Goal: Information Seeking & Learning: Learn about a topic

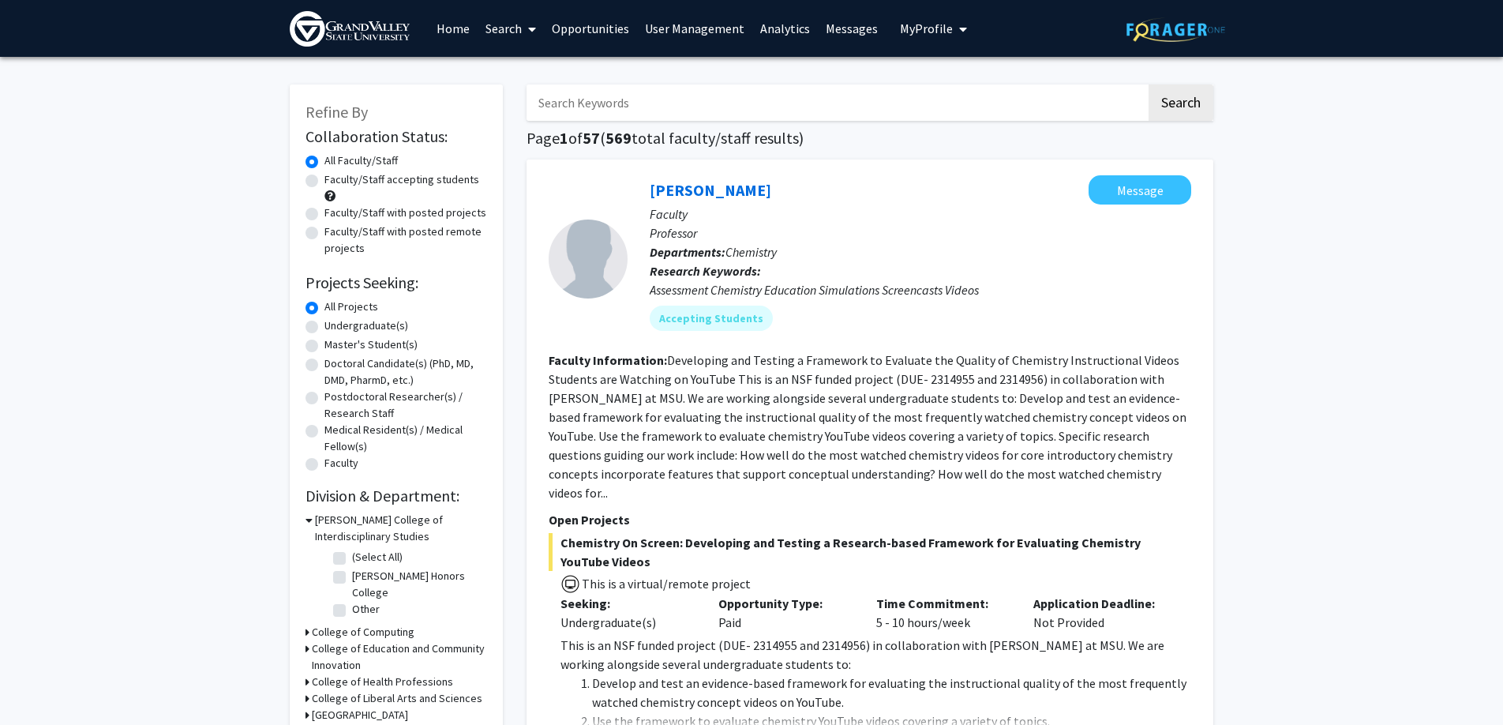
click at [378, 23] on img at bounding box center [350, 29] width 120 height 36
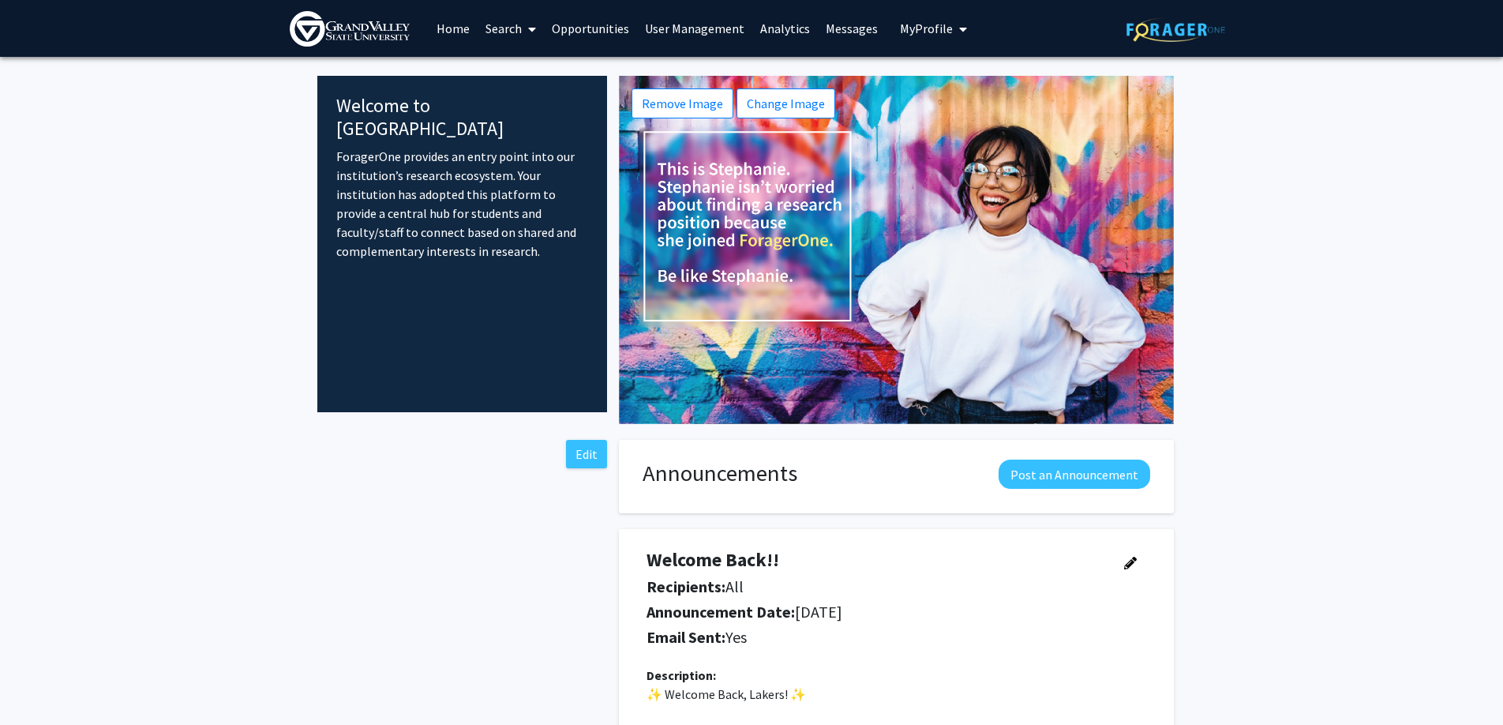
click at [511, 33] on link "Search" at bounding box center [511, 28] width 66 height 55
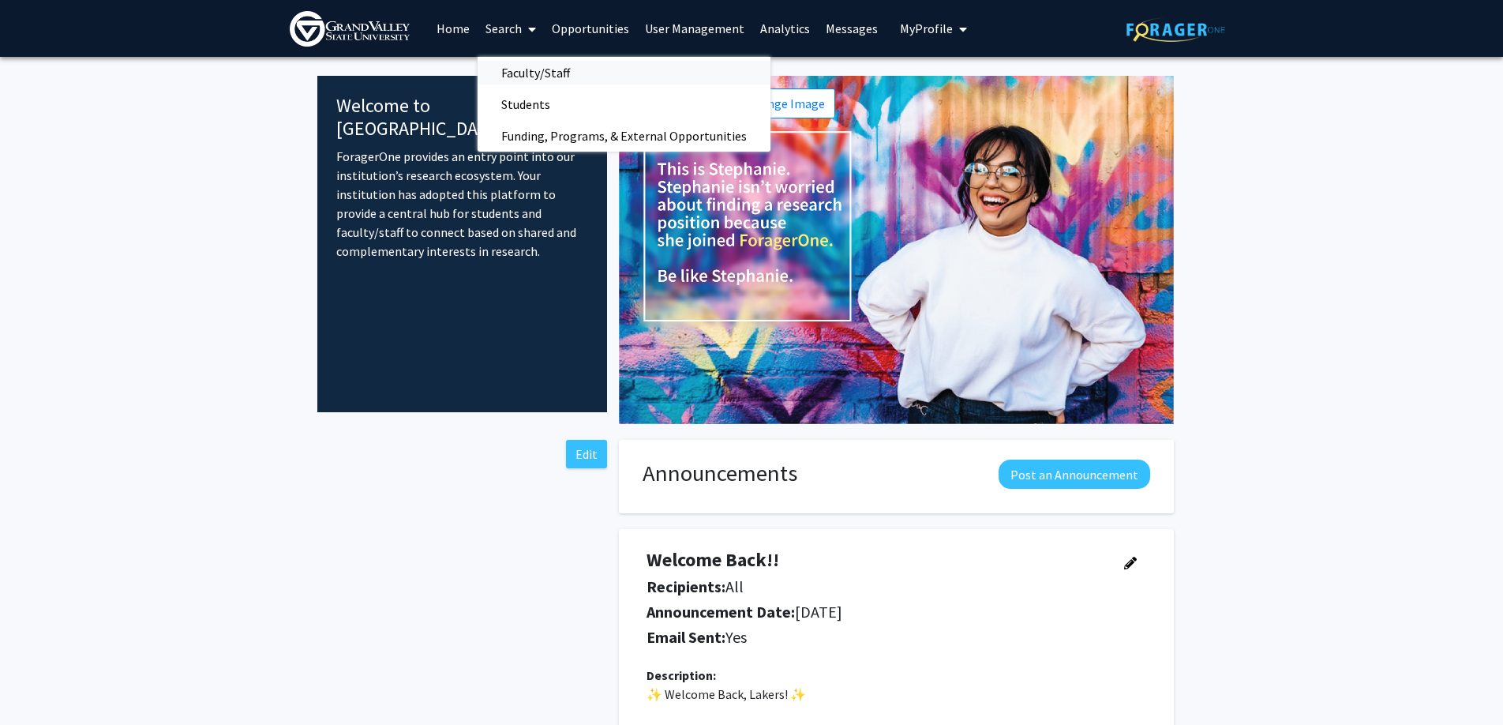
click at [516, 73] on span "Faculty/Staff" at bounding box center [536, 73] width 116 height 32
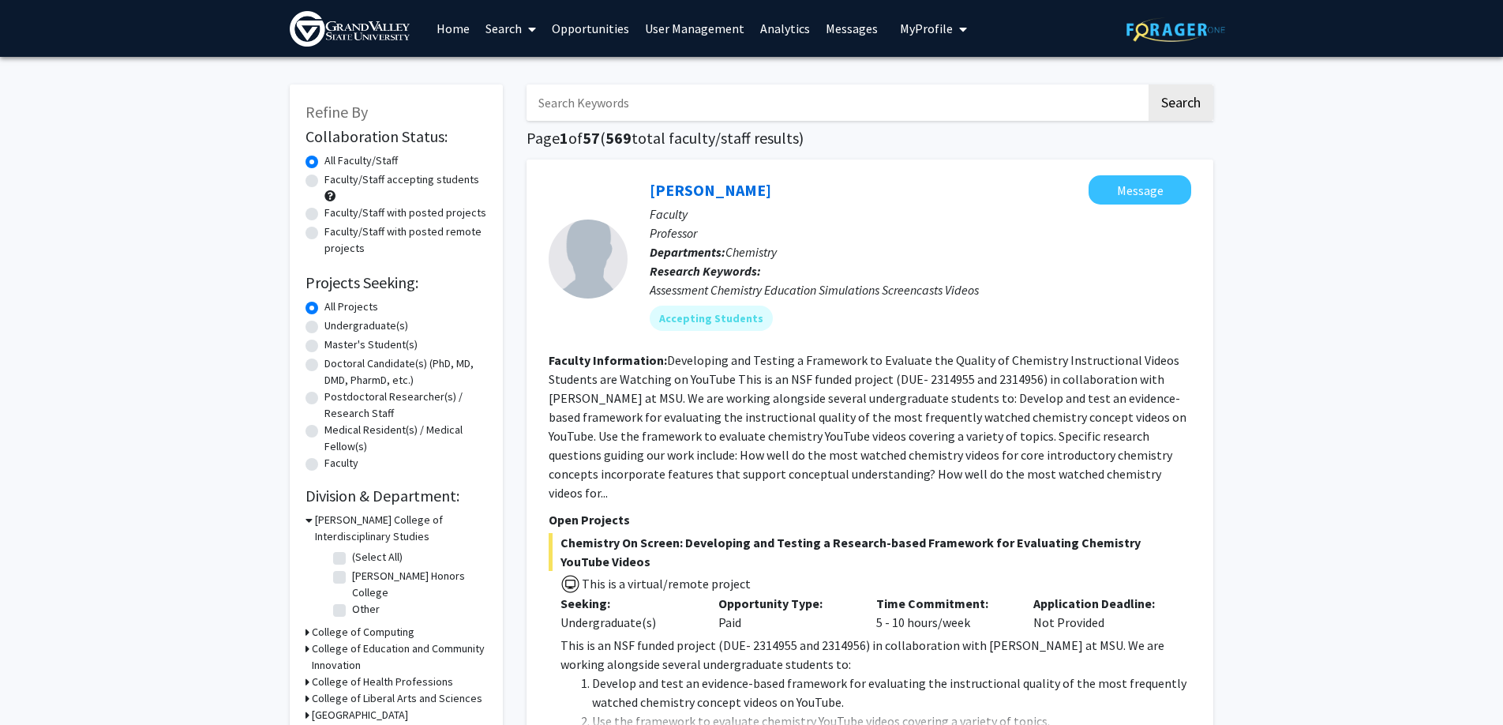
click at [597, 106] on input "Search Keywords" at bounding box center [837, 102] width 620 height 36
click at [1132, 84] on button "Search" at bounding box center [1181, 102] width 65 height 36
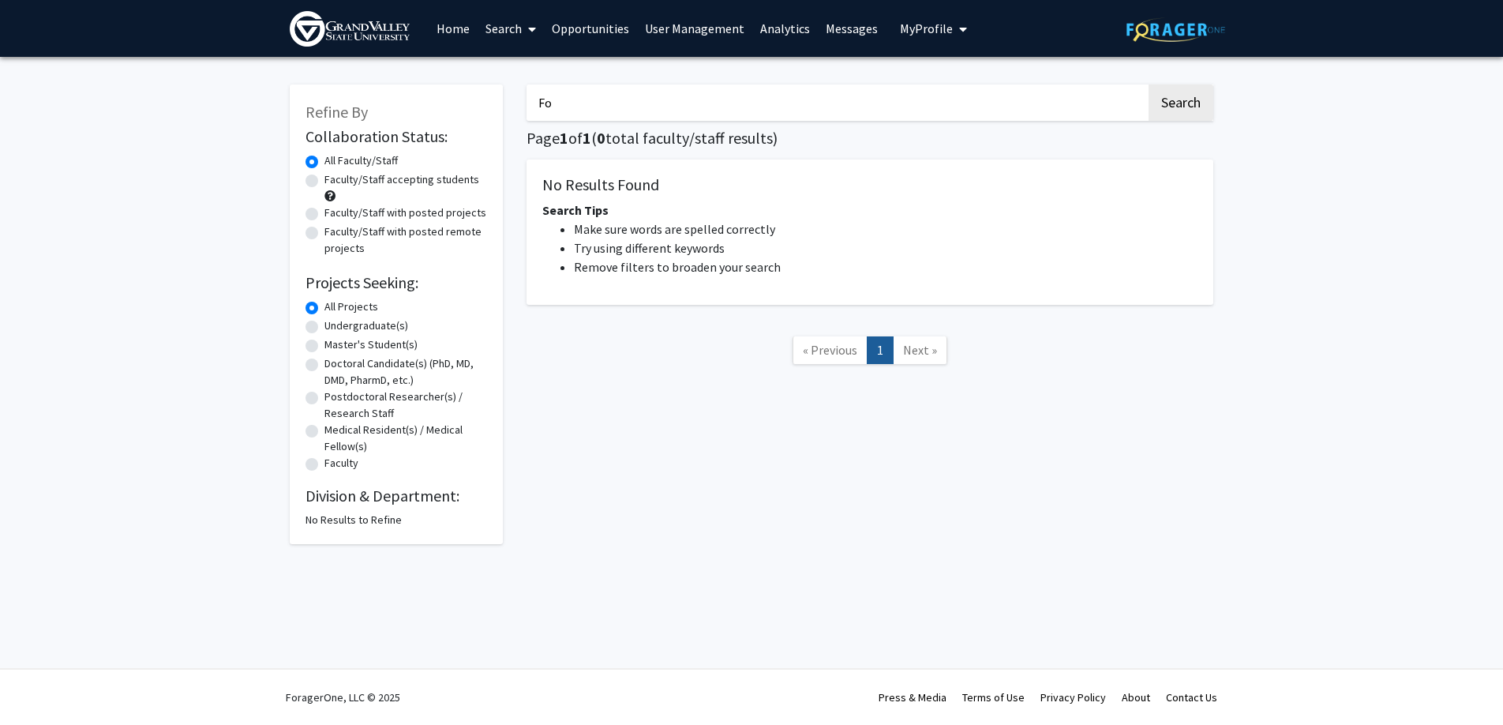
type input "F"
type input "child development"
click at [1132, 84] on button "Search" at bounding box center [1181, 102] width 65 height 36
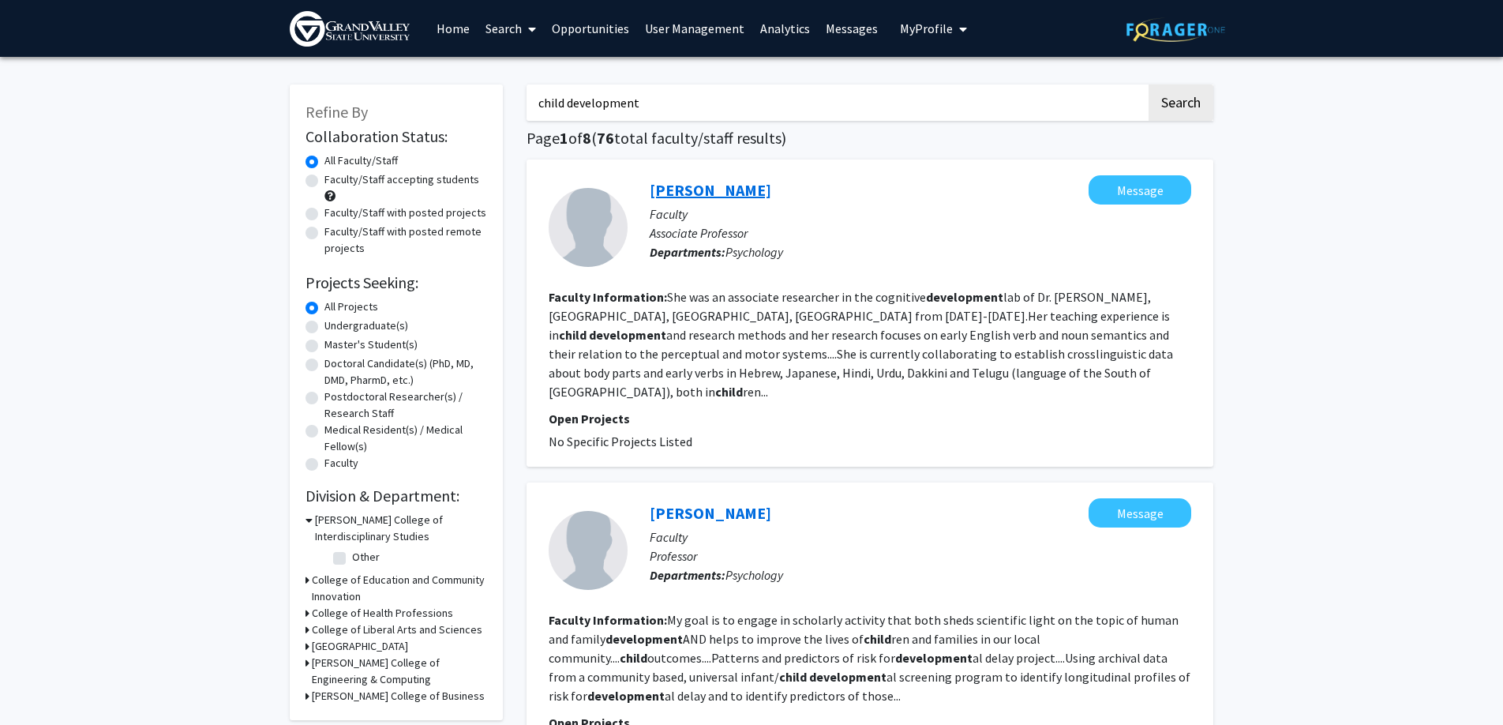
click at [749, 192] on link "[PERSON_NAME]" at bounding box center [711, 190] width 122 height 20
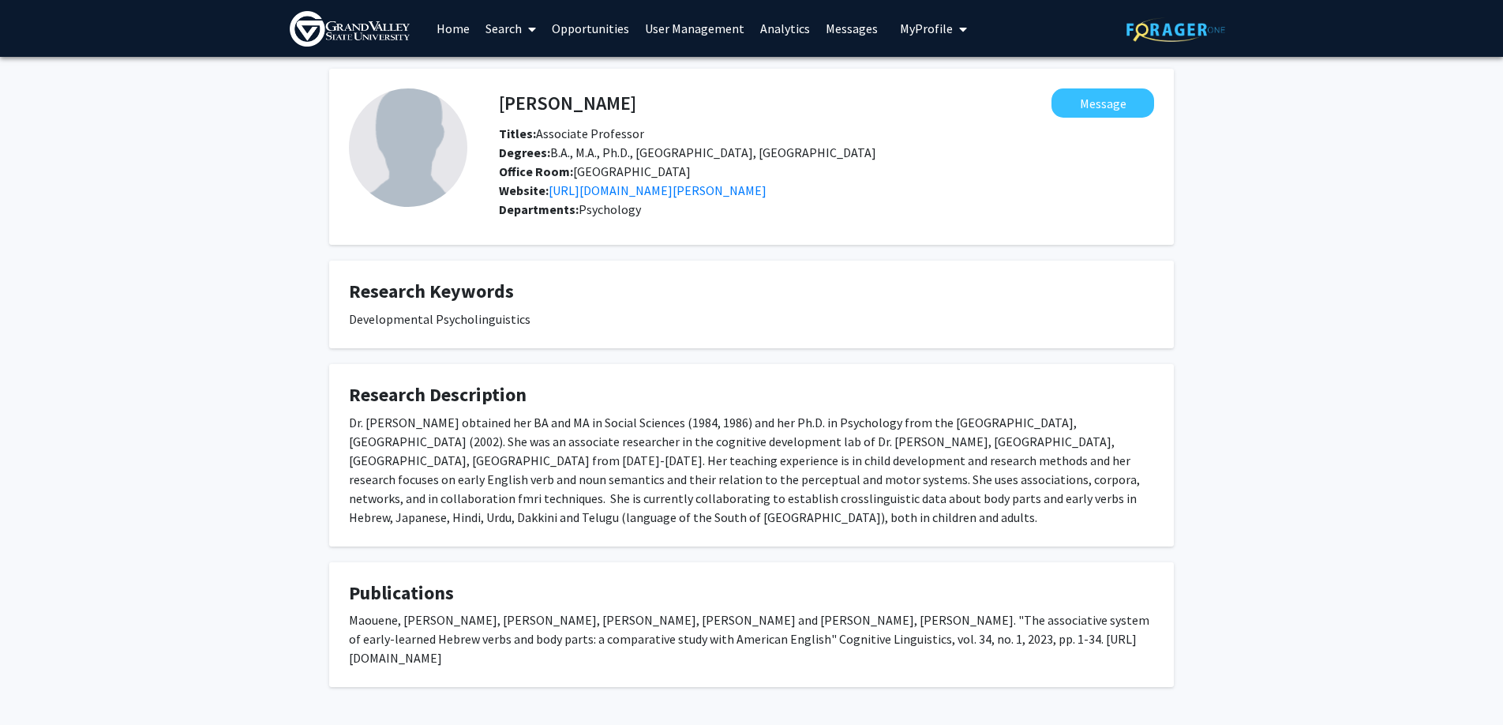
scroll to position [23, 0]
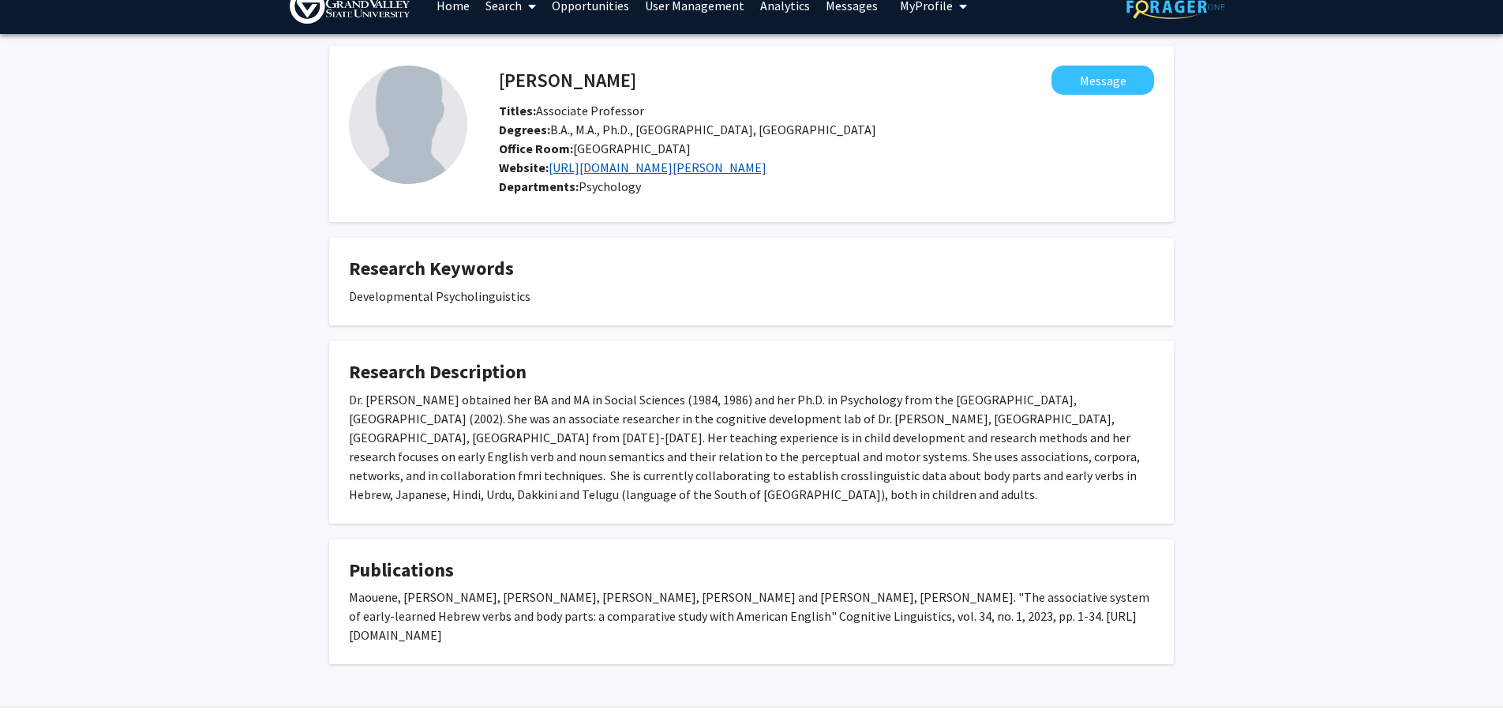
click at [649, 171] on link "[URL][DOMAIN_NAME][PERSON_NAME]" at bounding box center [658, 167] width 218 height 16
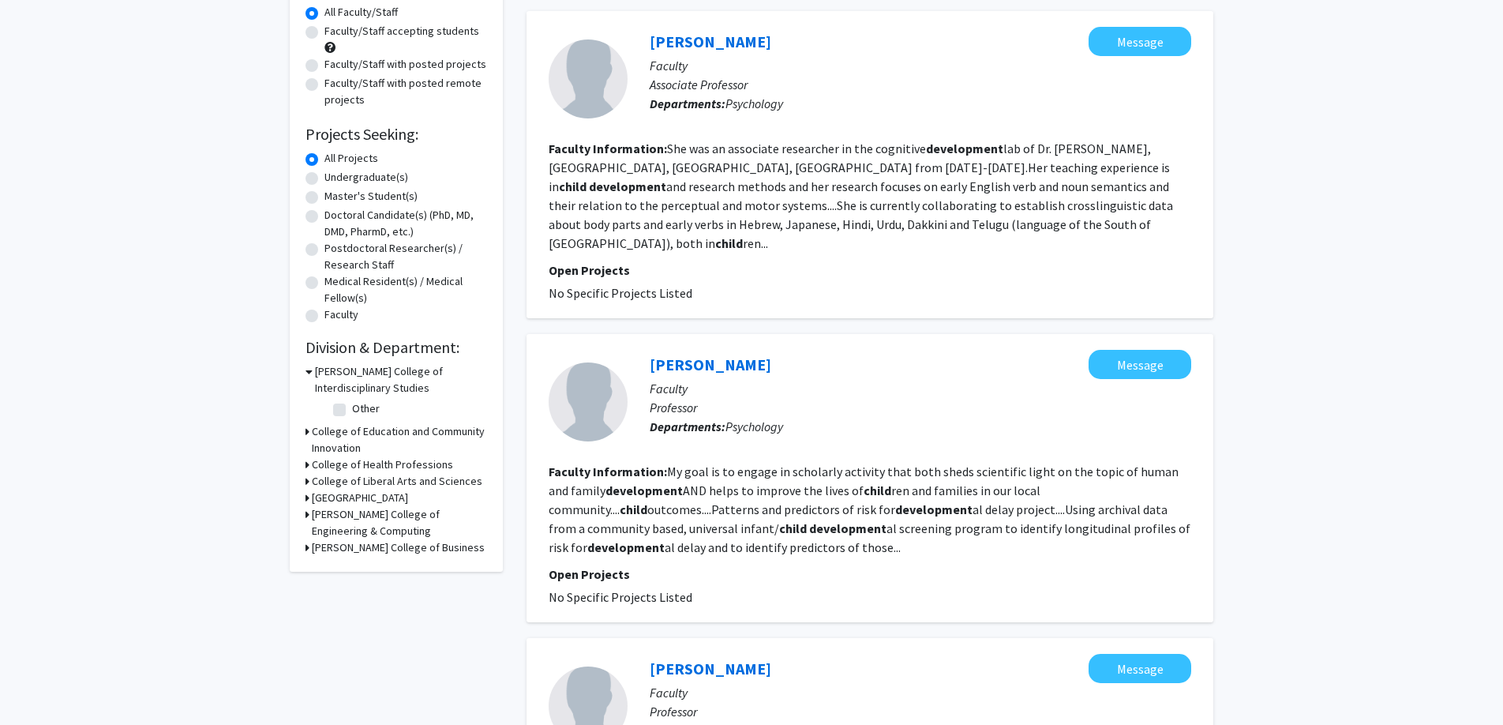
scroll to position [228, 0]
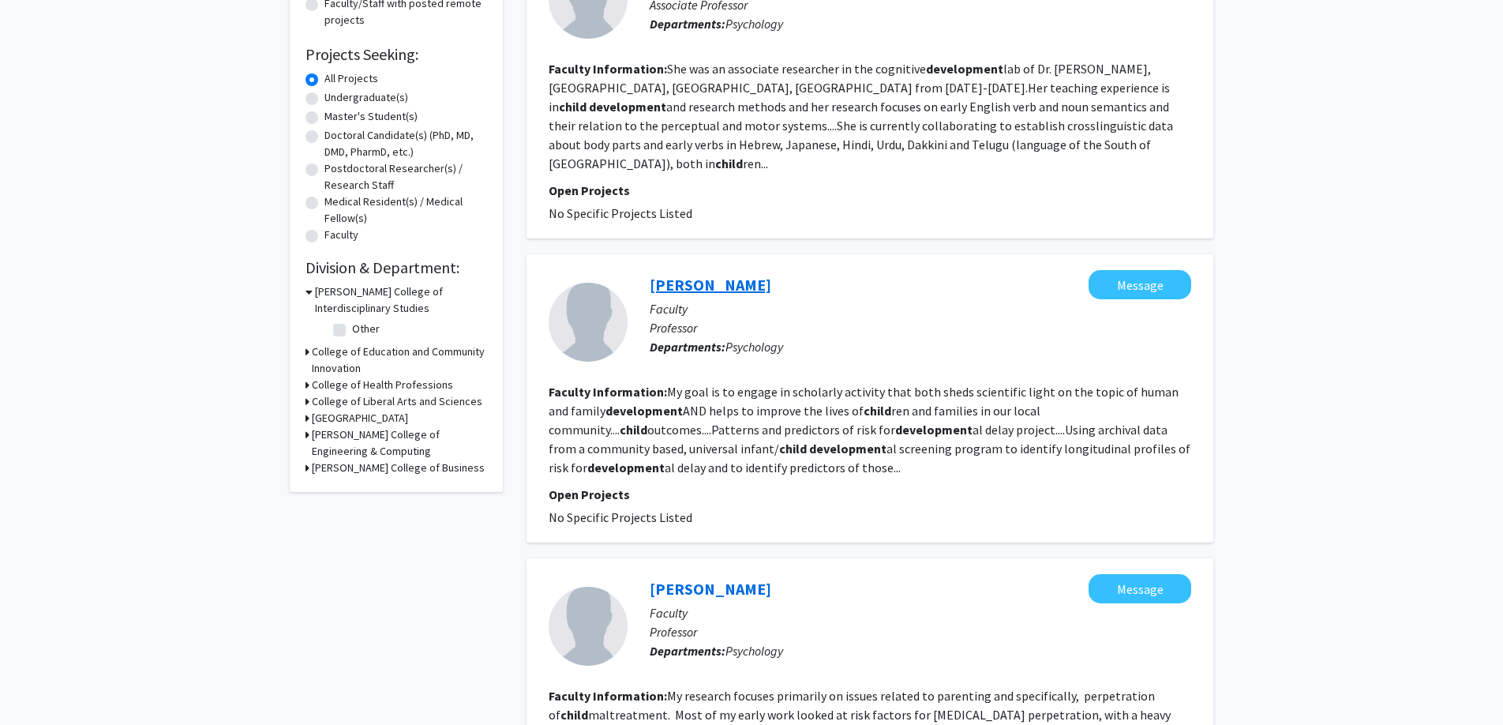
click at [700, 275] on link "[PERSON_NAME]" at bounding box center [711, 285] width 122 height 20
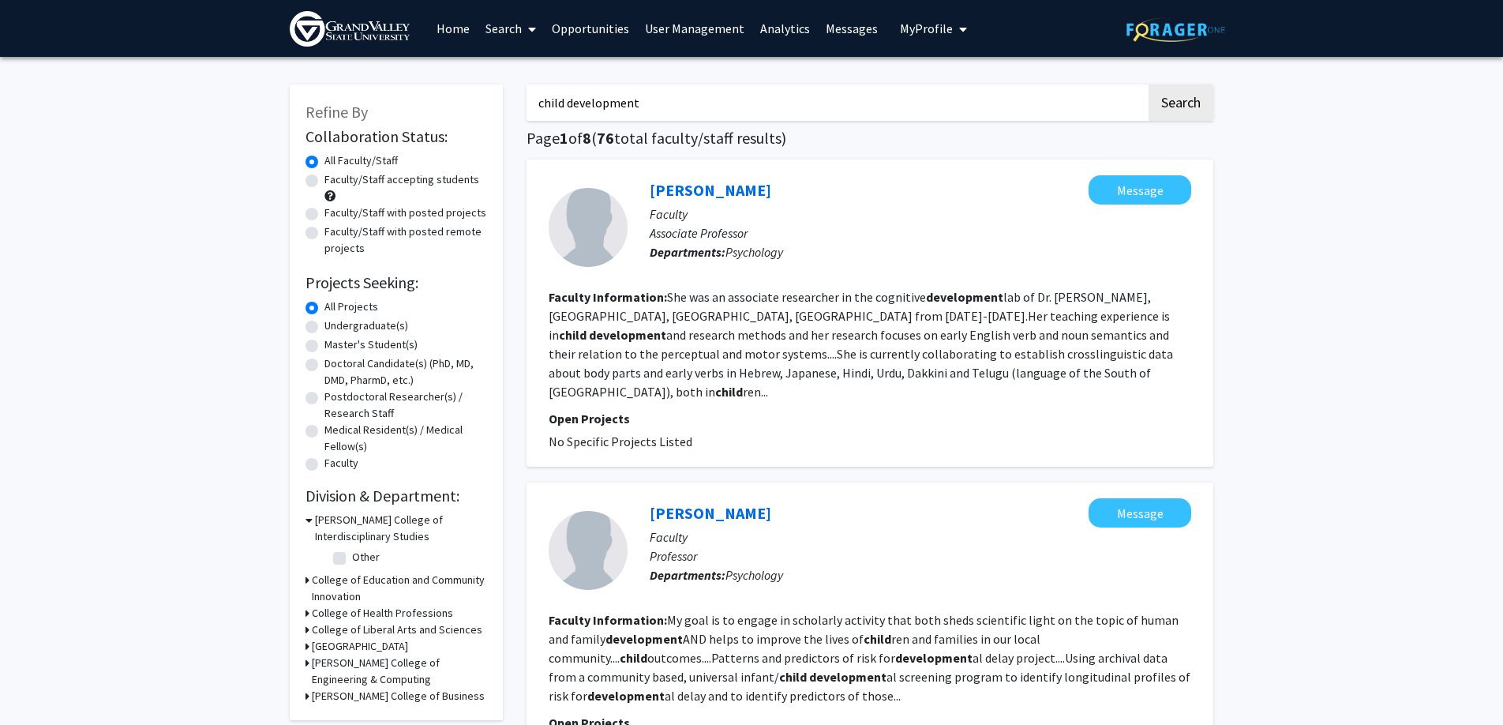
click at [469, 28] on link "Home" at bounding box center [453, 28] width 49 height 55
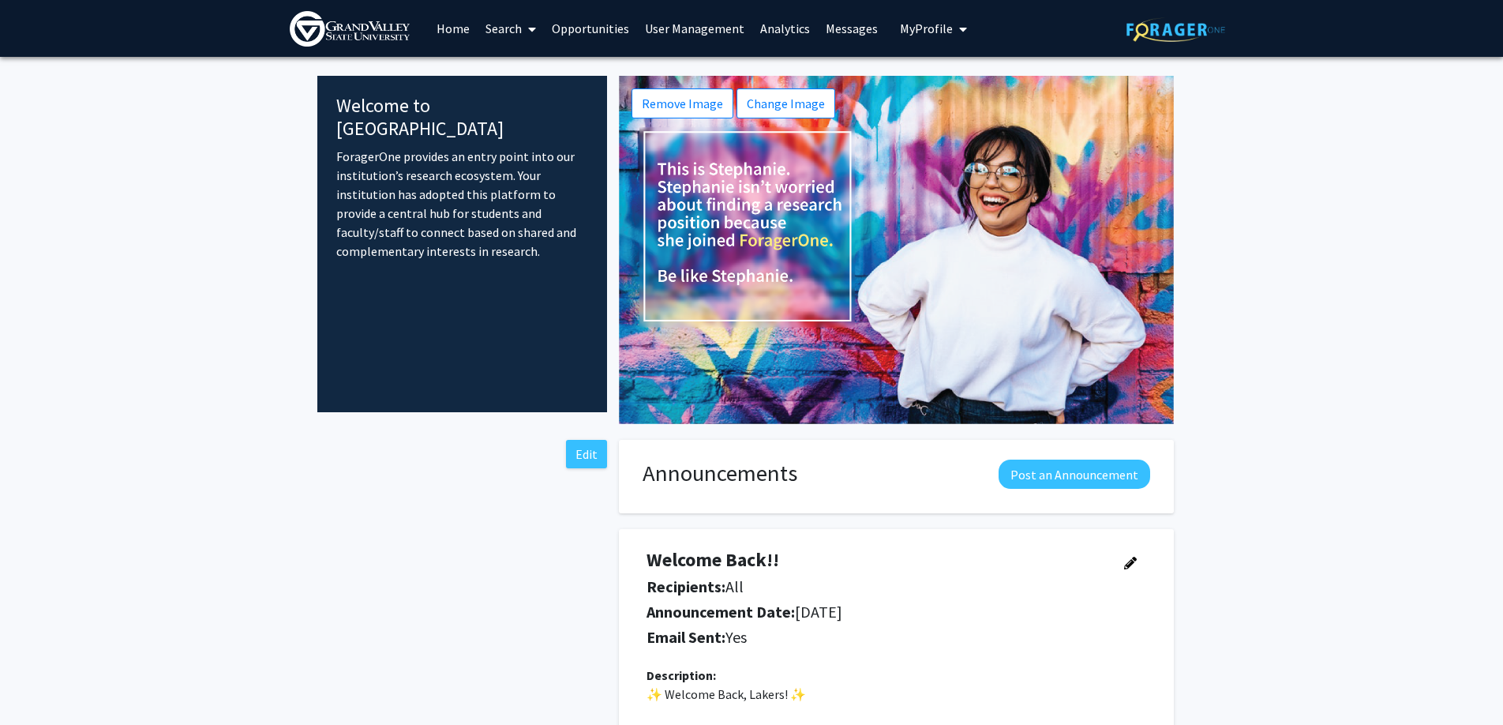
click at [508, 39] on link "Search" at bounding box center [511, 28] width 66 height 55
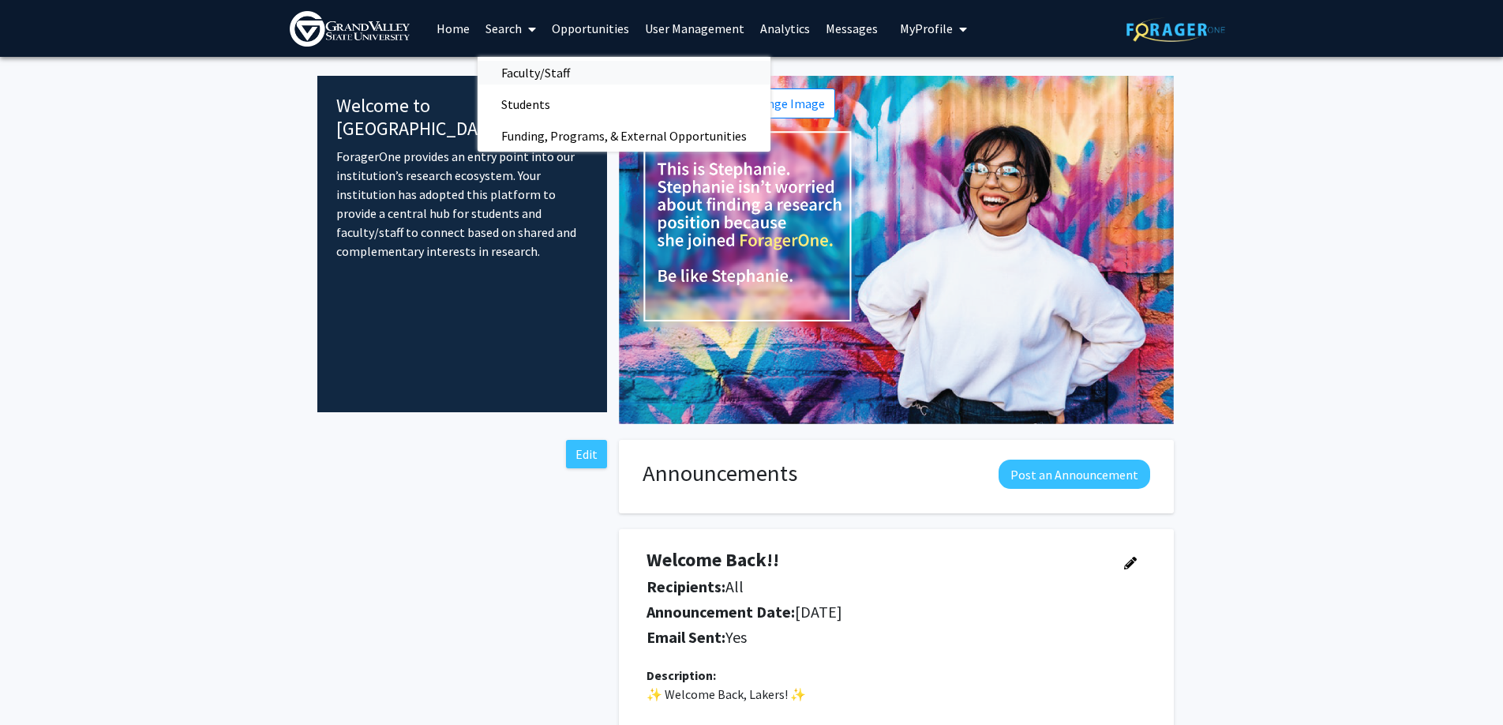
click at [520, 78] on span "Faculty/Staff" at bounding box center [536, 73] width 116 height 32
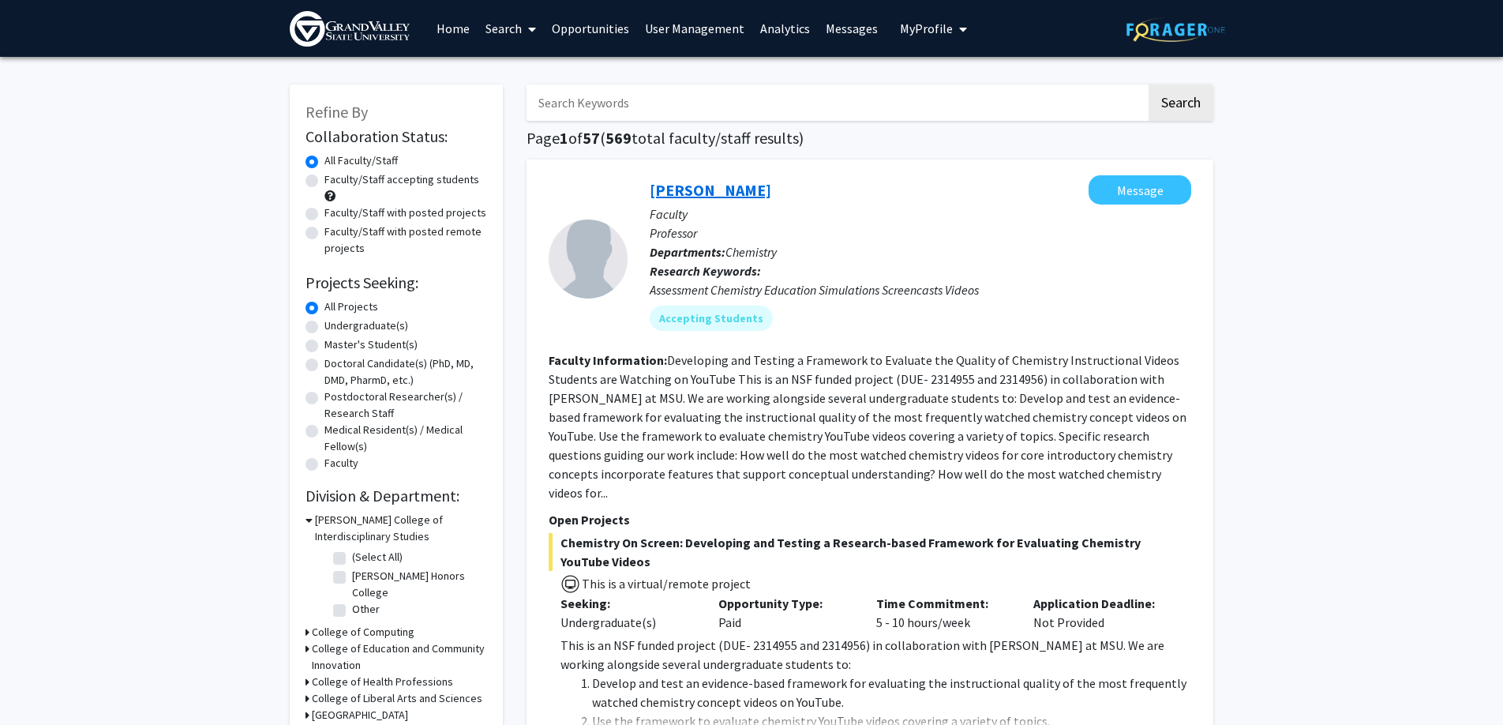
click at [770, 189] on link "[PERSON_NAME]" at bounding box center [711, 190] width 122 height 20
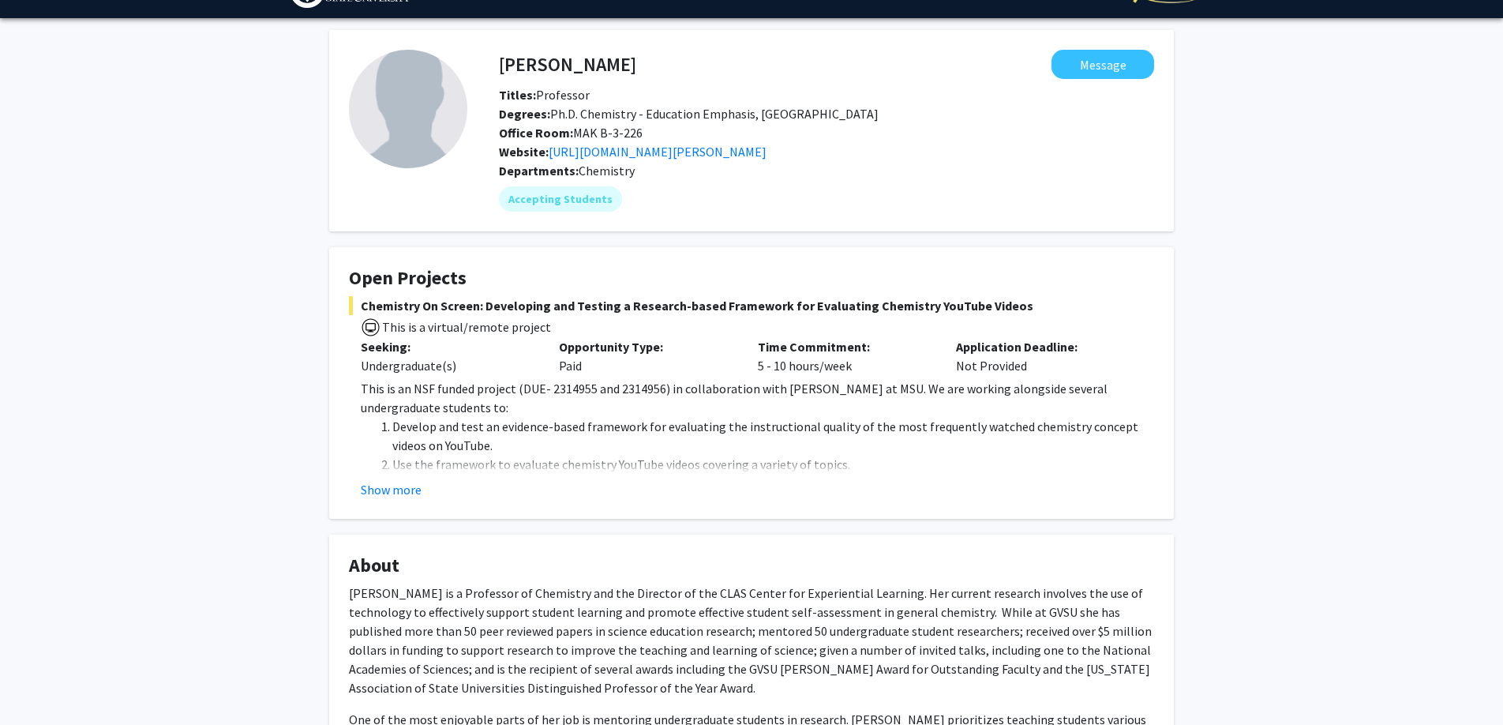
scroll to position [40, 0]
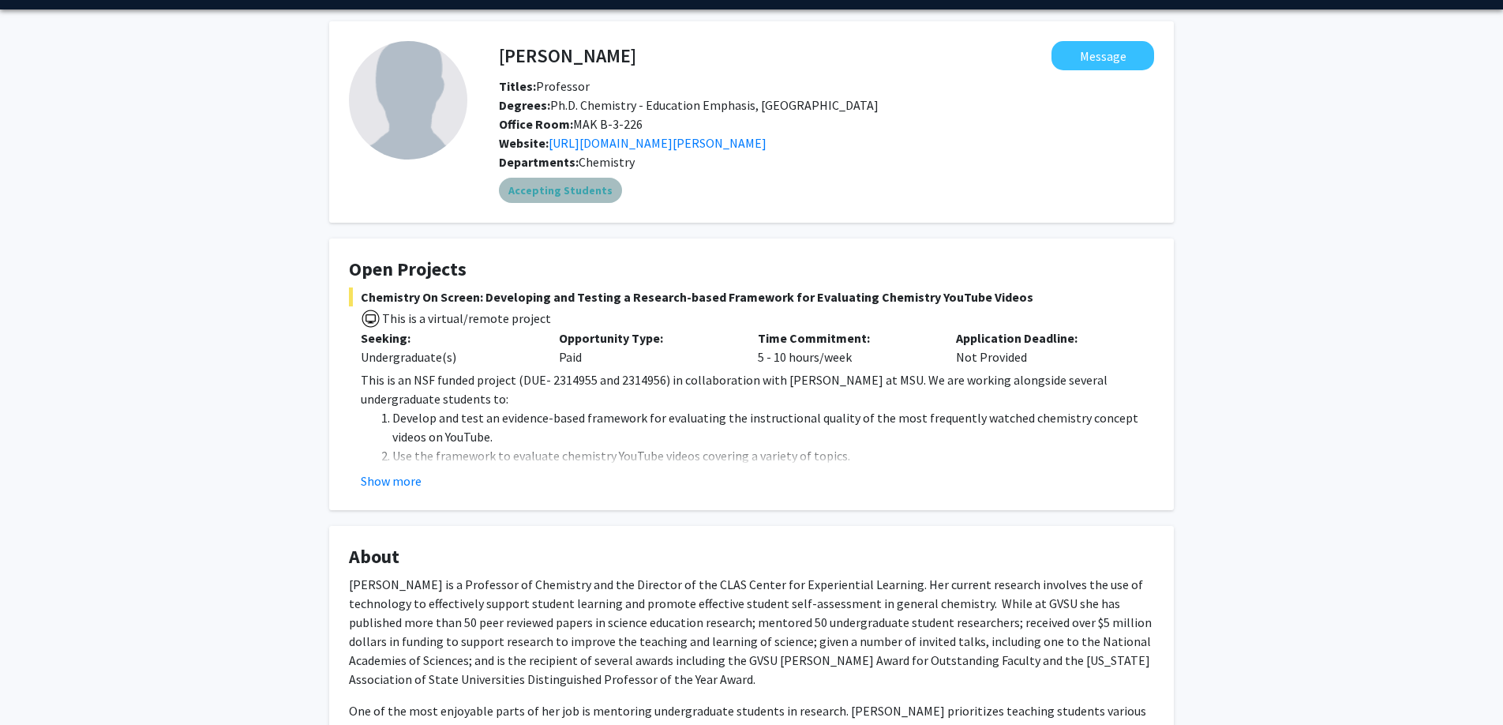
click at [576, 205] on div "Accepting Students" at bounding box center [827, 190] width 662 height 32
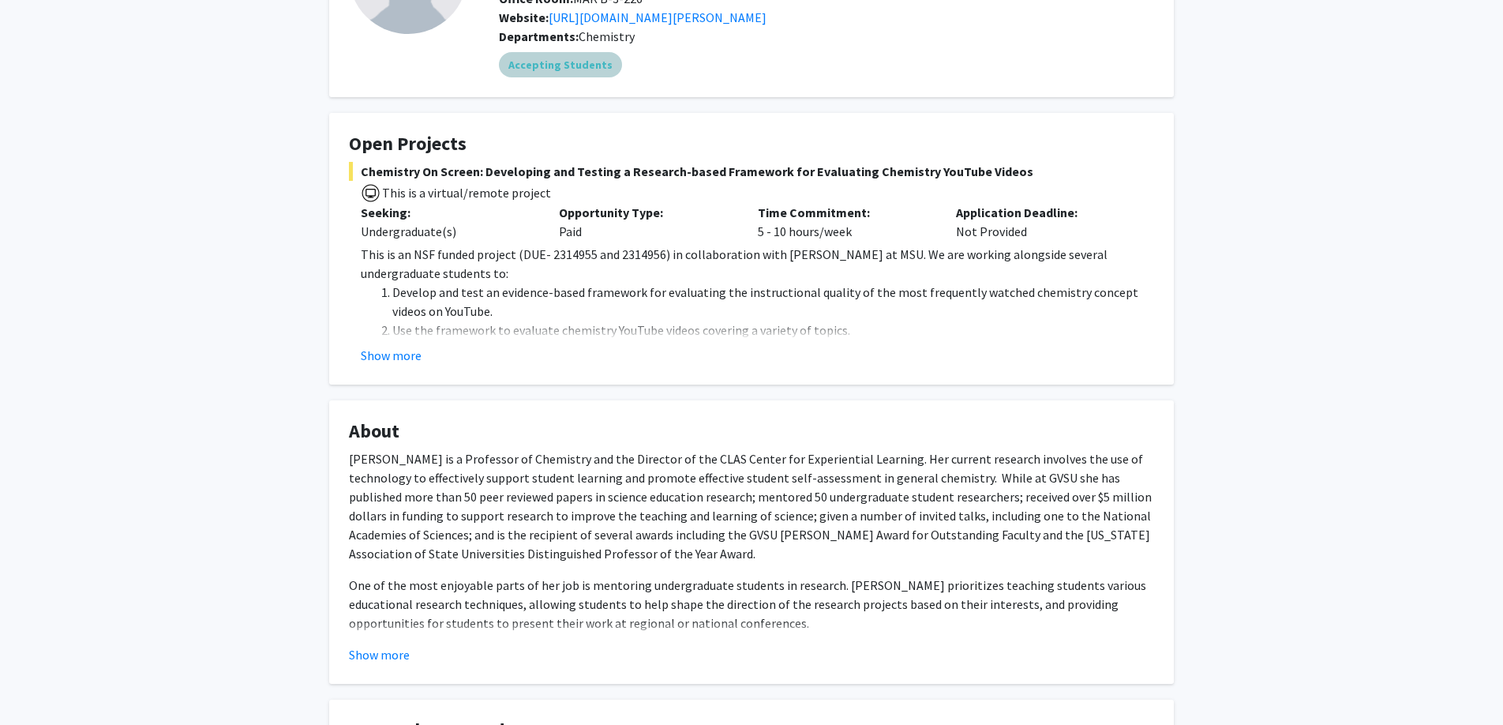
scroll to position [191, 0]
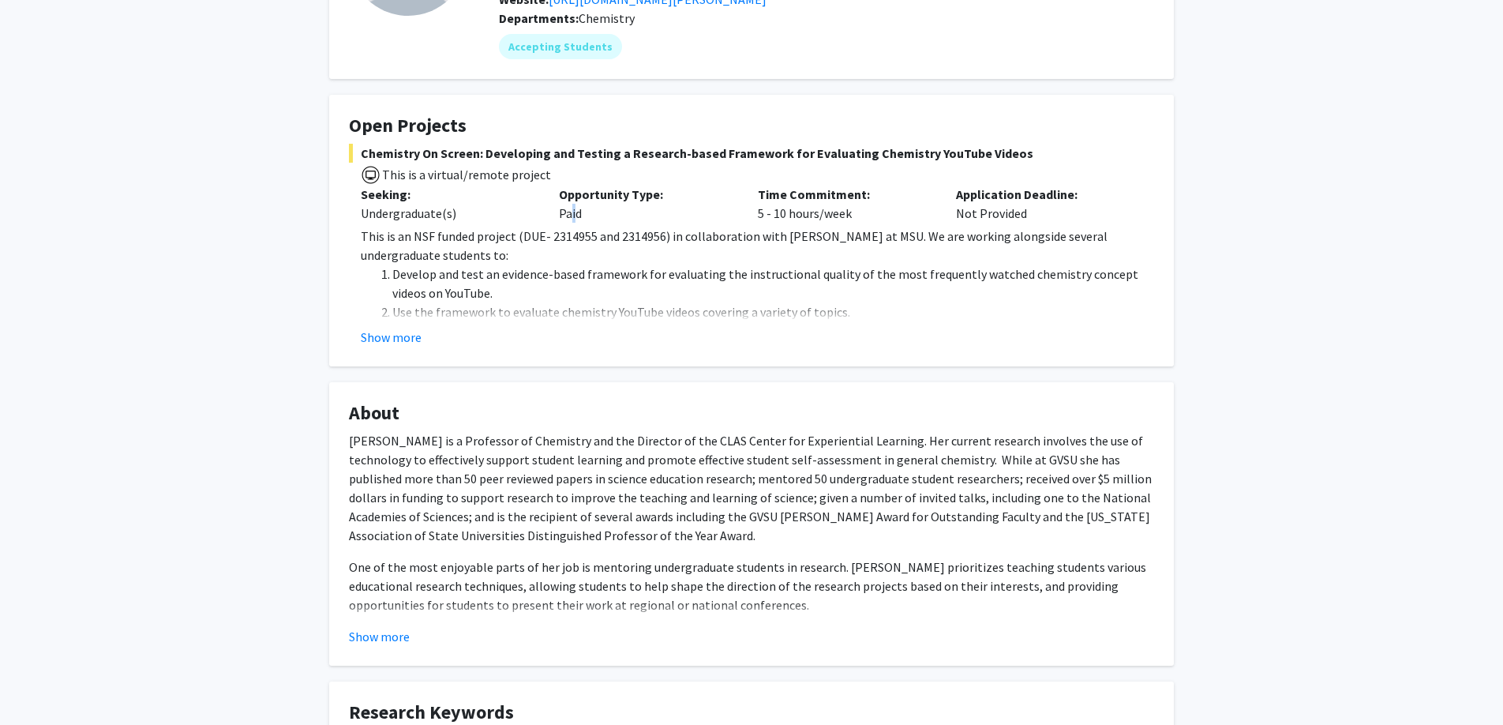
click at [568, 207] on div "Opportunity Type: Paid" at bounding box center [646, 204] width 198 height 38
drag, startPoint x: 581, startPoint y: 211, endPoint x: 637, endPoint y: 208, distance: 56.1
click at [637, 208] on div "Opportunity Type: Paid" at bounding box center [646, 204] width 198 height 38
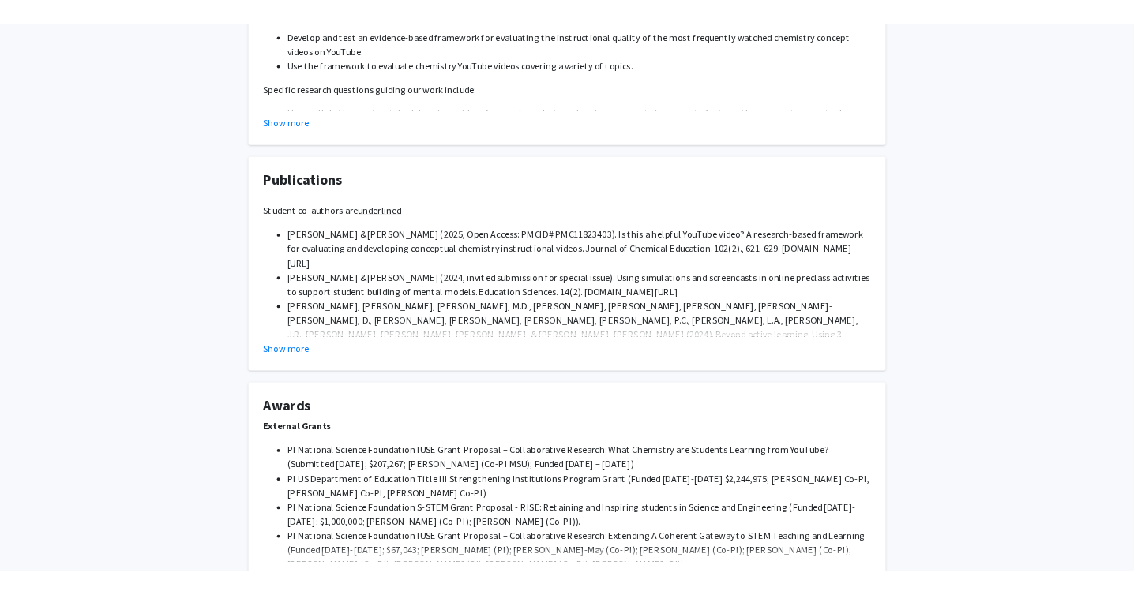
scroll to position [1240, 0]
